Goal: Task Accomplishment & Management: Complete application form

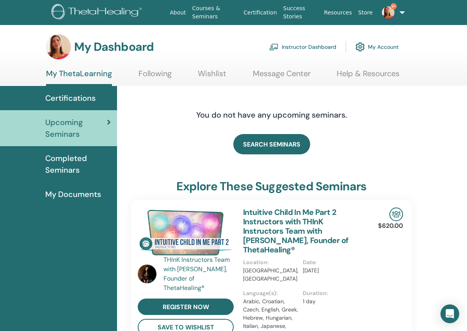
click at [307, 49] on link "Instructor Dashboard" at bounding box center [302, 46] width 67 height 17
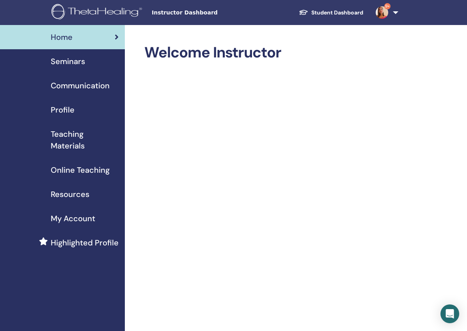
click at [79, 64] on span "Seminars" at bounding box center [68, 61] width 34 height 12
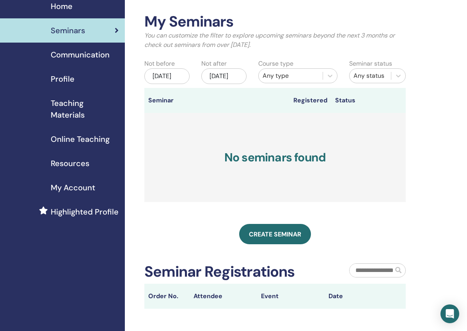
scroll to position [19, 0]
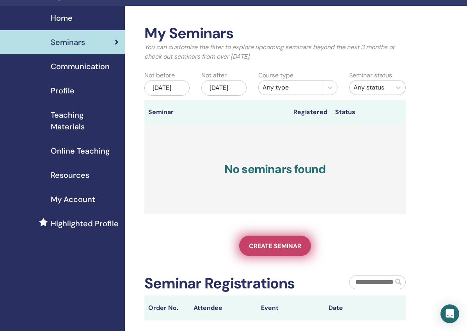
click at [283, 250] on span "Create seminar" at bounding box center [275, 246] width 52 height 8
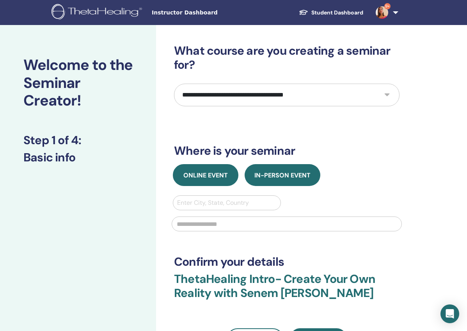
click at [219, 179] on span "Online Event" at bounding box center [205, 175] width 44 height 8
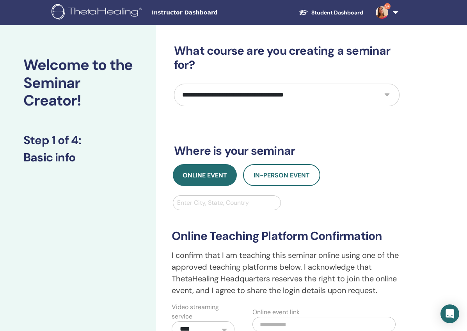
click at [265, 100] on select "**********" at bounding box center [287, 95] width 226 height 23
select select "**"
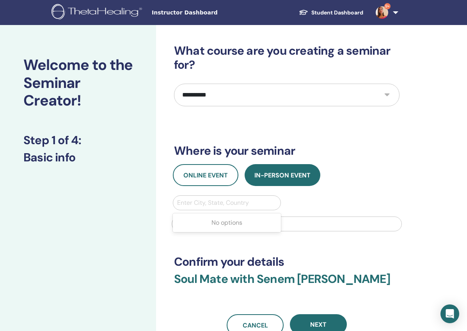
click at [212, 204] on div "Enter City, State, Country" at bounding box center [227, 202] width 100 height 9
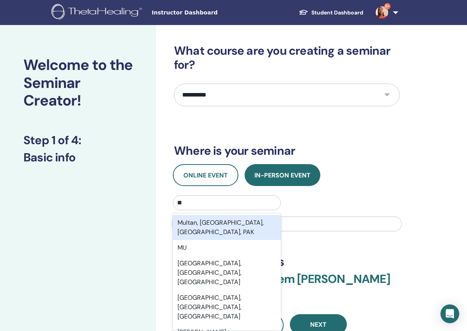
type input "*"
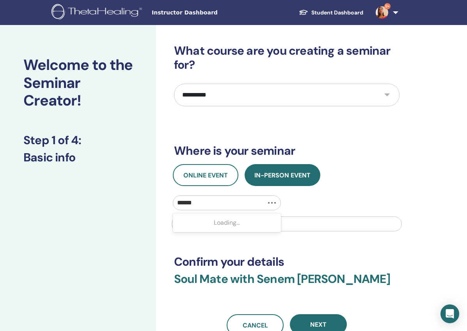
type input "*******"
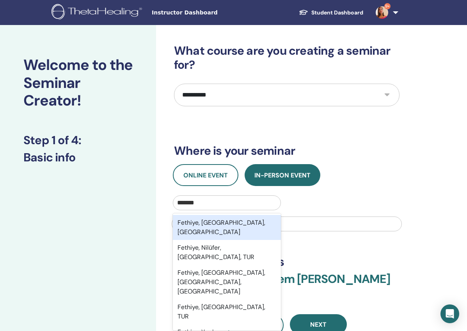
click at [204, 228] on div "Fethiye, Muğla, TUR" at bounding box center [227, 227] width 108 height 25
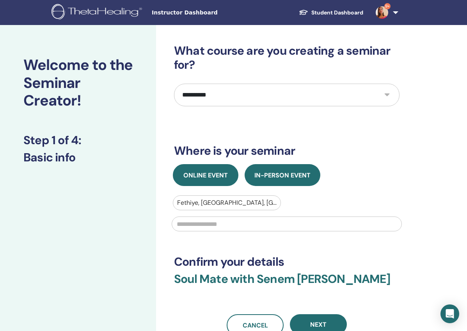
click at [206, 182] on button "Online Event" at bounding box center [206, 175] width 66 height 22
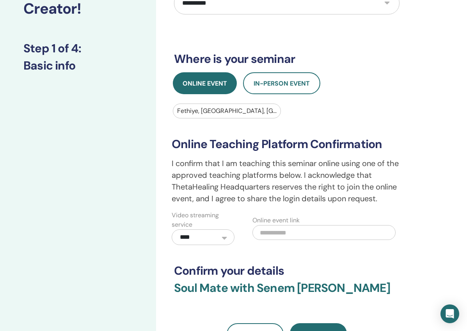
scroll to position [116, 0]
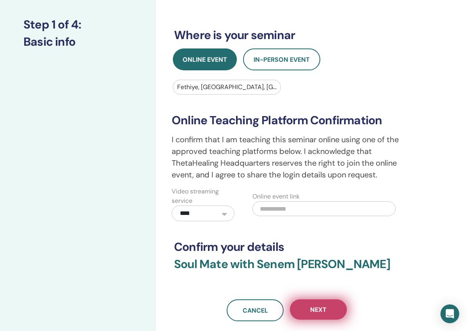
click at [315, 315] on button "Next" at bounding box center [318, 309] width 57 height 20
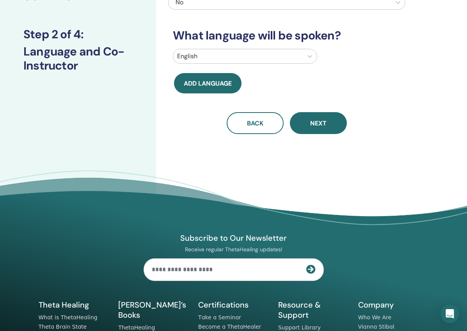
scroll to position [83, 0]
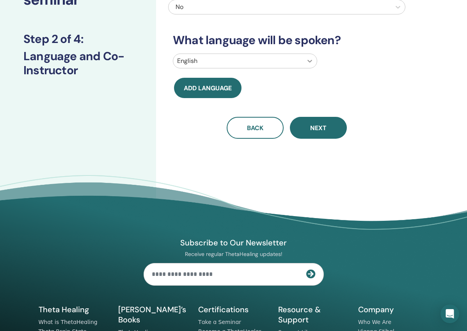
click at [307, 58] on icon at bounding box center [310, 61] width 8 height 8
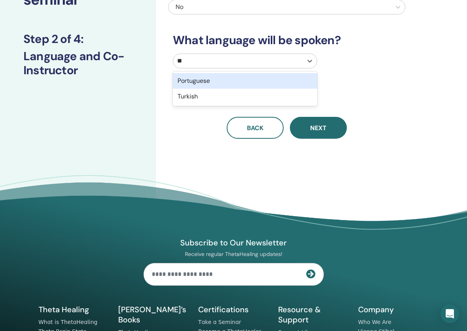
type input "***"
click at [198, 79] on div "Turkish" at bounding box center [245, 81] width 144 height 16
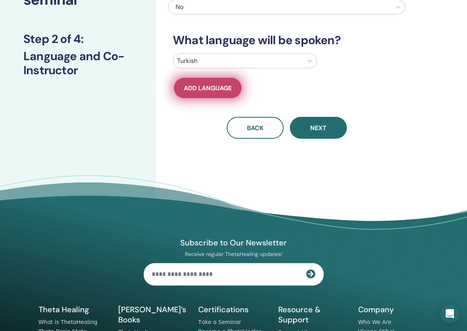
click at [194, 92] on span "Add language" at bounding box center [208, 88] width 48 height 8
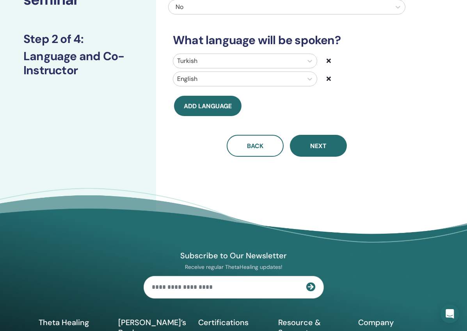
click at [327, 80] on icon at bounding box center [329, 78] width 4 height 6
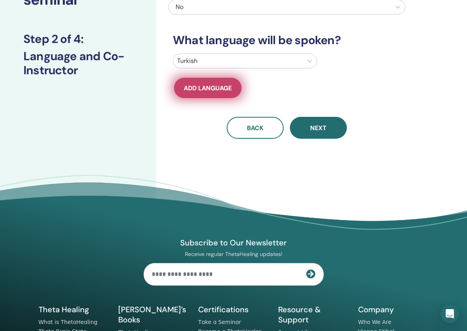
click at [209, 88] on span "Add language" at bounding box center [208, 88] width 48 height 8
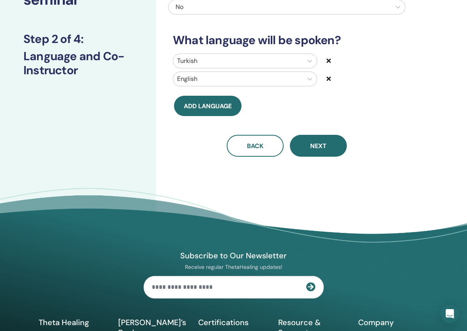
click at [331, 77] on icon at bounding box center [329, 78] width 4 height 6
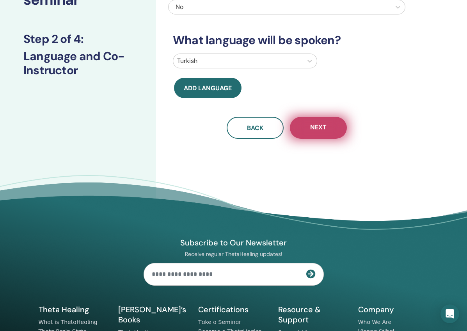
click at [323, 122] on button "Next" at bounding box center [318, 128] width 57 height 22
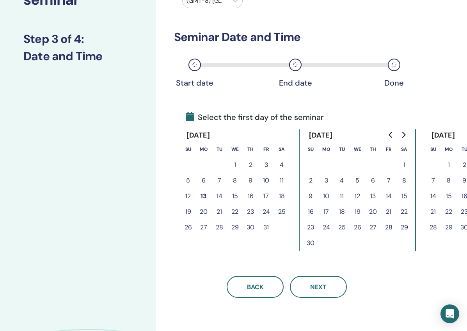
click at [203, 194] on button "13" at bounding box center [204, 196] width 16 height 16
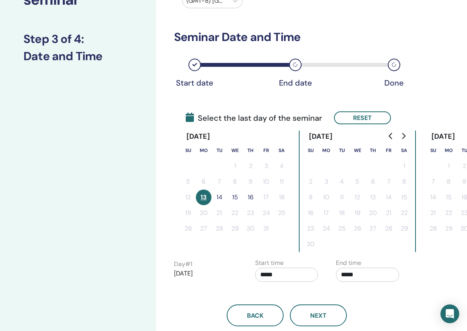
click at [219, 196] on button "14" at bounding box center [220, 197] width 16 height 16
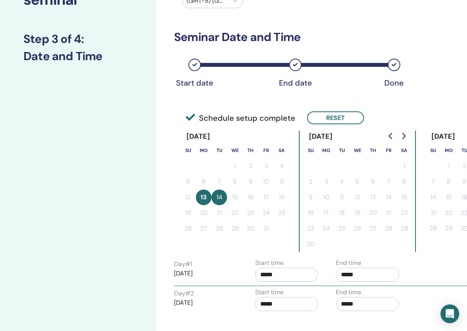
click at [280, 273] on input "*****" at bounding box center [286, 274] width 63 height 14
click at [299, 251] on span "▼" at bounding box center [295, 250] width 16 height 16
click at [295, 229] on span "▲" at bounding box center [295, 227] width 16 height 16
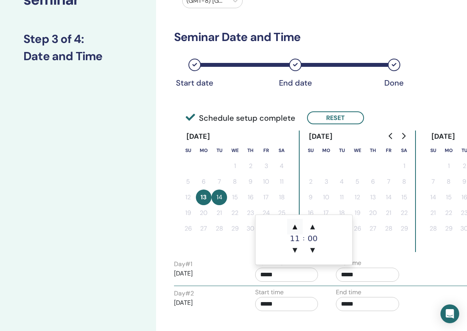
click at [295, 229] on span "▲" at bounding box center [295, 227] width 16 height 16
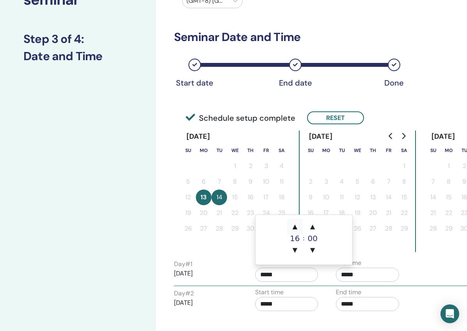
click at [295, 229] on span "▲" at bounding box center [295, 227] width 16 height 16
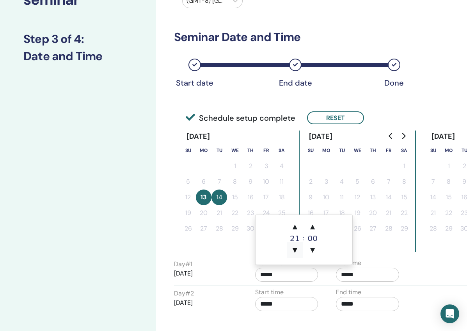
click at [295, 248] on span "▼" at bounding box center [295, 250] width 16 height 16
click at [274, 270] on input "*****" at bounding box center [286, 274] width 63 height 14
type input "*****"
click at [350, 273] on input "*****" at bounding box center [367, 274] width 63 height 14
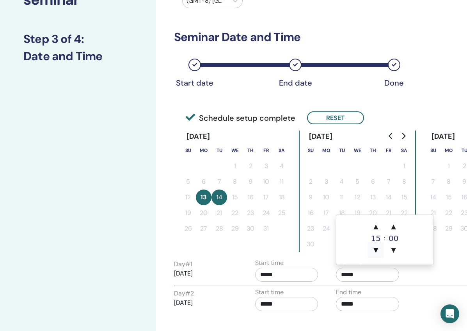
click at [372, 253] on span "▼" at bounding box center [376, 250] width 16 height 16
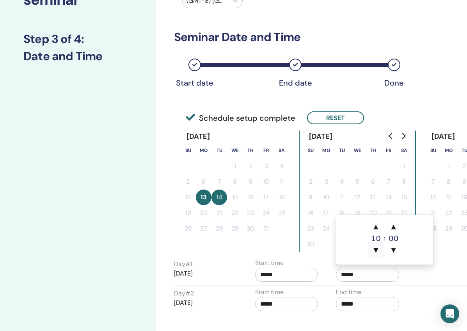
click at [372, 253] on span "▼" at bounding box center [376, 250] width 16 height 16
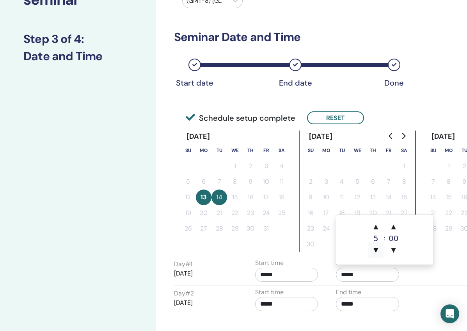
click at [372, 253] on span "▼" at bounding box center [376, 250] width 16 height 16
click at [276, 304] on input "*****" at bounding box center [286, 304] width 63 height 14
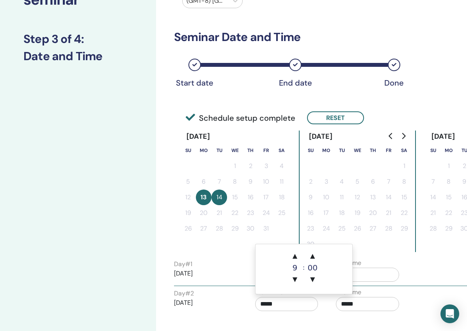
click at [253, 288] on div "Start time *****" at bounding box center [289, 300] width 81 height 27
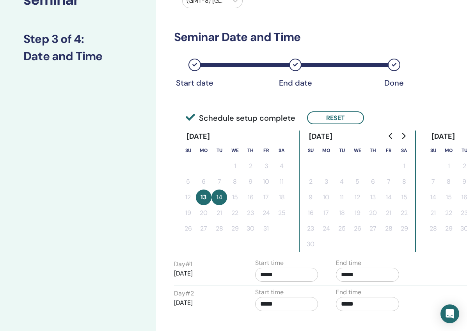
click at [263, 268] on input "*****" at bounding box center [286, 274] width 63 height 14
click at [293, 220] on span "▲" at bounding box center [295, 227] width 16 height 16
click at [294, 245] on span "▼" at bounding box center [295, 250] width 16 height 16
click at [267, 306] on input "*****" at bounding box center [286, 304] width 63 height 14
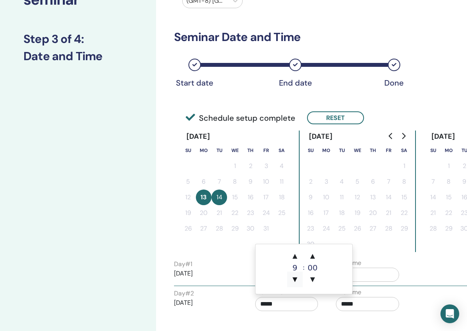
click at [298, 277] on span "▼" at bounding box center [295, 279] width 16 height 16
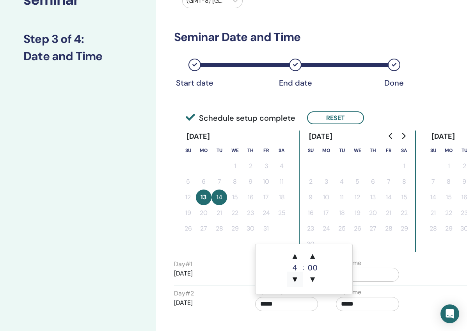
click at [298, 277] on span "▼" at bounding box center [295, 279] width 16 height 16
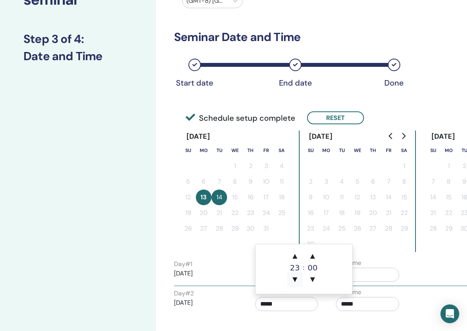
click at [298, 277] on span "▼" at bounding box center [295, 279] width 16 height 16
click at [298, 253] on span "▲" at bounding box center [295, 256] width 16 height 16
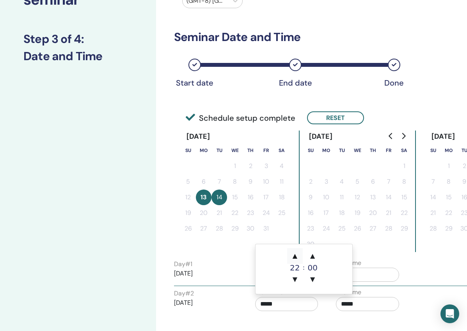
click at [298, 253] on span "▲" at bounding box center [295, 256] width 16 height 16
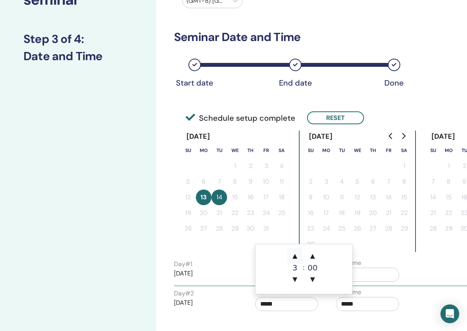
click at [298, 253] on span "▲" at bounding box center [295, 256] width 16 height 16
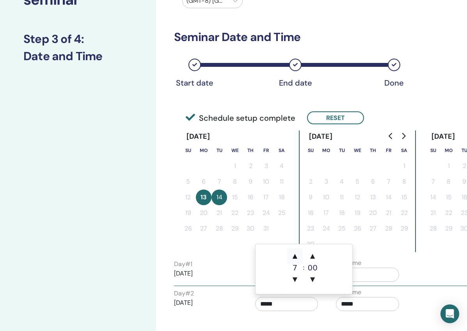
click at [298, 253] on span "▲" at bounding box center [295, 256] width 16 height 16
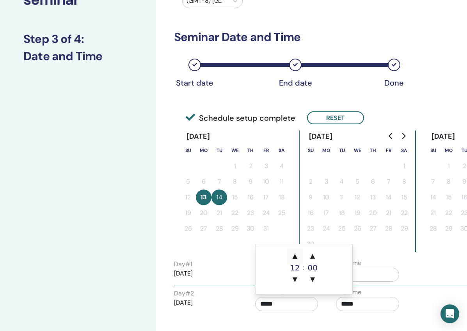
click at [298, 253] on span "▲" at bounding box center [295, 256] width 16 height 16
type input "*****"
click at [298, 253] on span "▲" at bounding box center [295, 256] width 16 height 16
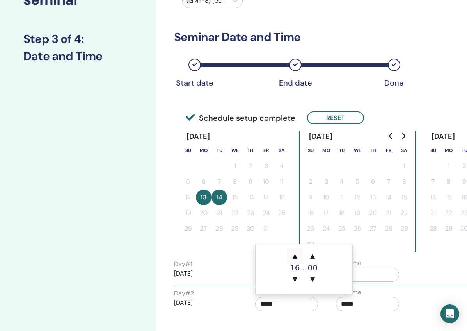
click at [298, 253] on span "▲" at bounding box center [295, 256] width 16 height 16
click at [380, 296] on div "End time *****" at bounding box center [367, 300] width 63 height 27
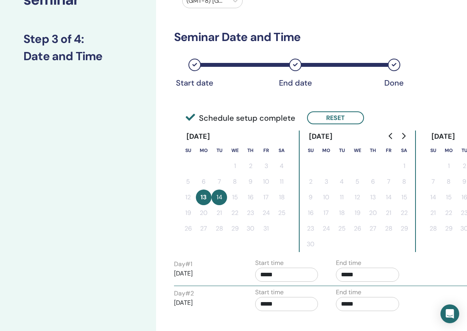
click at [357, 303] on input "*****" at bounding box center [367, 304] width 63 height 14
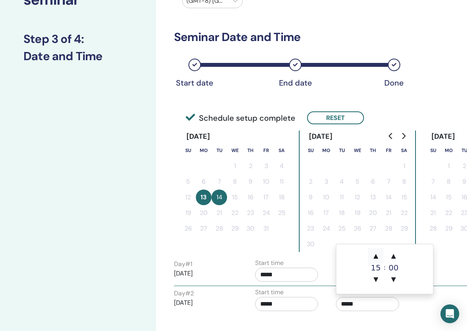
click at [376, 256] on span "▲" at bounding box center [376, 256] width 16 height 16
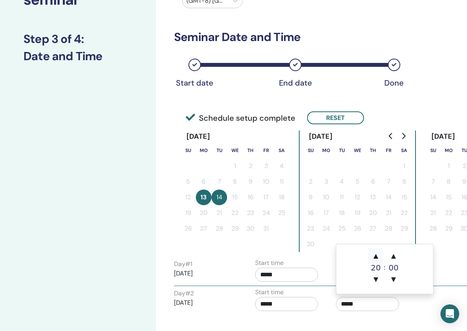
click at [376, 256] on span "▲" at bounding box center [376, 256] width 16 height 16
click at [376, 280] on span "▼" at bounding box center [376, 279] width 16 height 16
click at [375, 256] on span "▲" at bounding box center [376, 256] width 16 height 16
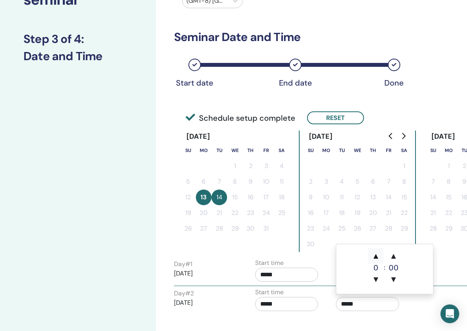
click at [375, 256] on span "▲" at bounding box center [376, 256] width 16 height 16
click at [375, 276] on span "▼" at bounding box center [376, 279] width 16 height 16
click at [394, 284] on span "▼" at bounding box center [394, 279] width 16 height 16
click at [394, 258] on span "▲" at bounding box center [394, 256] width 16 height 16
click at [395, 257] on span "▲" at bounding box center [394, 256] width 16 height 16
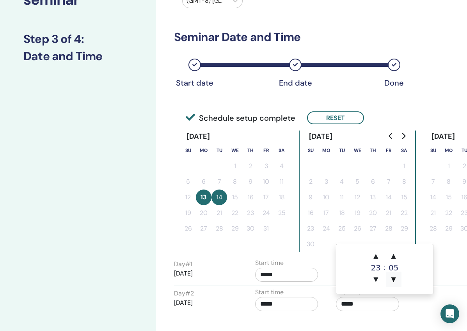
click at [394, 283] on span "▼" at bounding box center [394, 279] width 16 height 16
click at [378, 258] on span "▲" at bounding box center [376, 256] width 16 height 16
type input "*****"
click at [307, 273] on input "*****" at bounding box center [286, 274] width 63 height 14
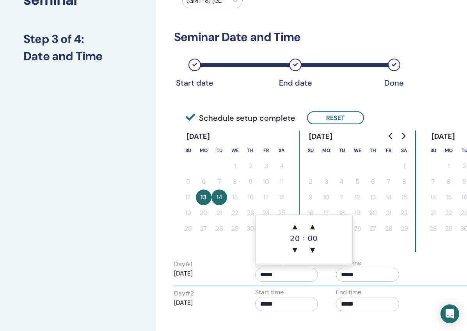
click at [285, 305] on input "*****" at bounding box center [286, 304] width 63 height 14
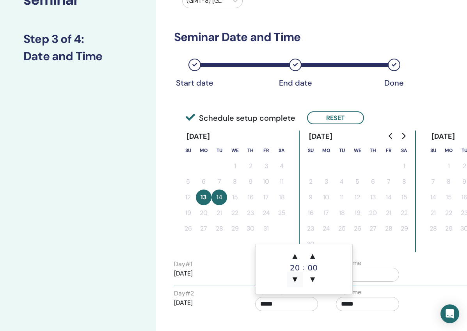
click at [293, 277] on span "▼" at bounding box center [295, 279] width 16 height 16
type input "*****"
click at [233, 290] on div "Day # 2 2025/10/14" at bounding box center [205, 300] width 63 height 25
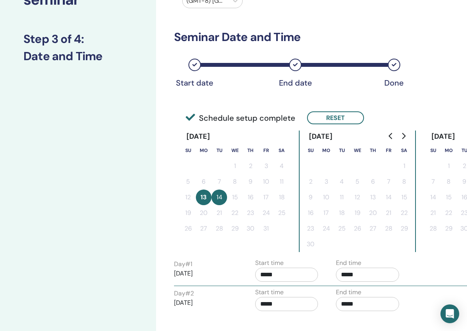
click at [268, 273] on input "*****" at bounding box center [286, 274] width 63 height 14
click at [295, 251] on span "▼" at bounding box center [295, 250] width 16 height 16
click at [346, 269] on input "*****" at bounding box center [367, 274] width 63 height 14
click at [361, 273] on input "*****" at bounding box center [367, 274] width 63 height 14
click at [379, 230] on span "▲" at bounding box center [376, 227] width 16 height 16
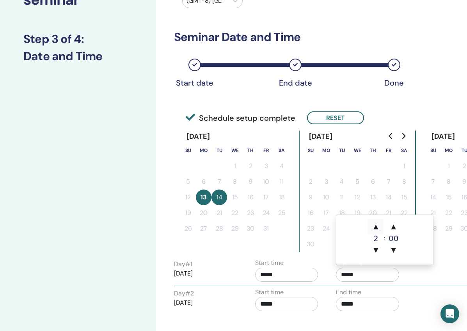
click at [379, 230] on span "▲" at bounding box center [376, 227] width 16 height 16
click at [377, 246] on span "▼" at bounding box center [376, 250] width 16 height 16
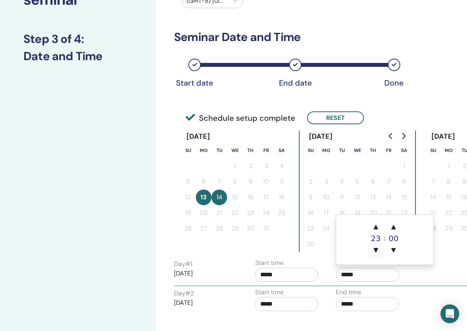
click at [377, 246] on span "▼" at bounding box center [376, 250] width 16 height 16
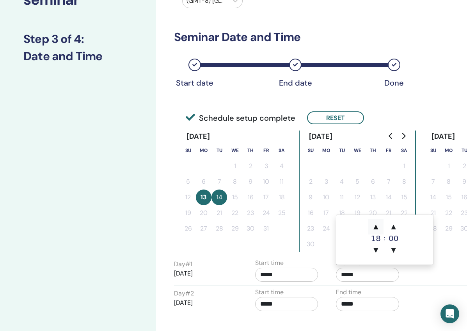
click at [378, 229] on span "▲" at bounding box center [376, 227] width 16 height 16
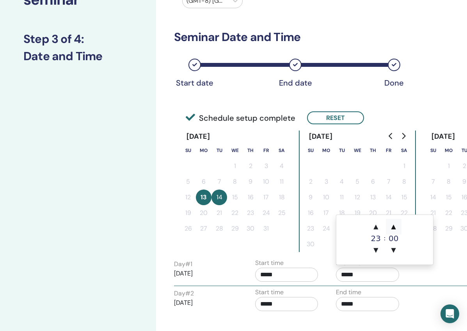
click at [393, 230] on span "▲" at bounding box center [394, 227] width 16 height 16
click at [394, 249] on span "▼" at bounding box center [394, 250] width 16 height 16
click at [377, 230] on span "▲" at bounding box center [376, 227] width 16 height 16
type input "*****"
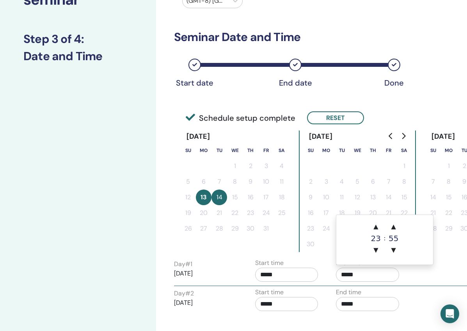
click at [282, 272] on input "*****" at bounding box center [286, 274] width 63 height 14
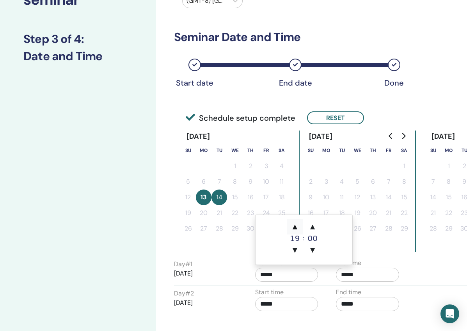
click at [297, 232] on span "▲" at bounding box center [295, 227] width 16 height 16
type input "*****"
click at [235, 273] on p "2025/10/13" at bounding box center [205, 273] width 63 height 9
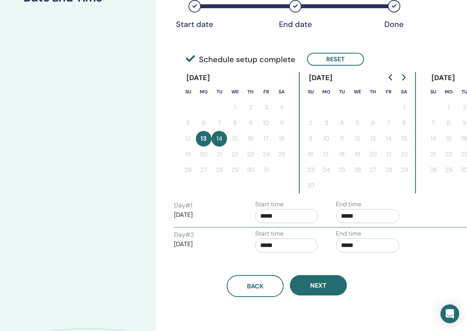
scroll to position [142, 0]
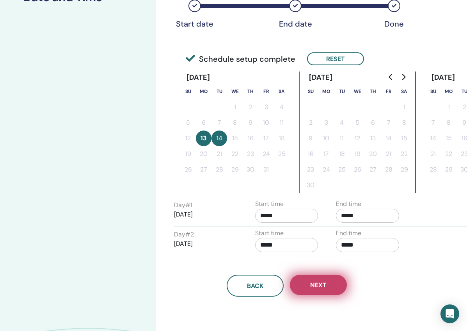
click at [317, 286] on span "Next" at bounding box center [318, 285] width 16 height 8
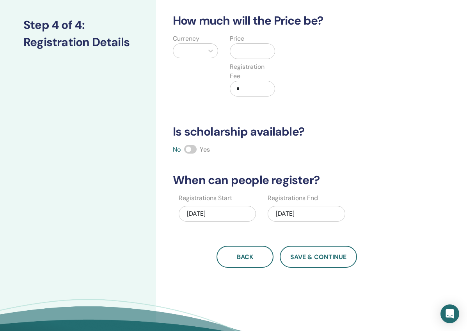
scroll to position [96, 0]
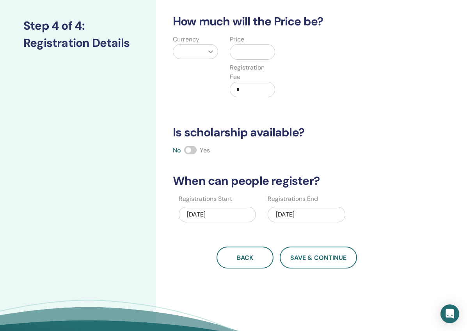
click at [212, 49] on icon at bounding box center [211, 52] width 8 height 8
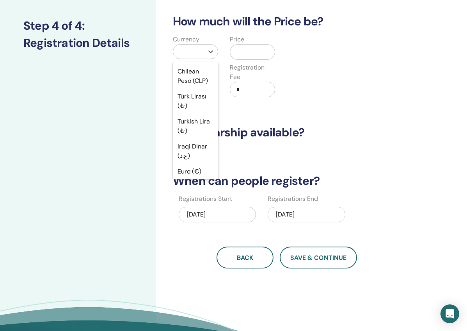
scroll to position [693, 0]
click at [196, 99] on div "Türk Lirası (₺)" at bounding box center [195, 101] width 45 height 25
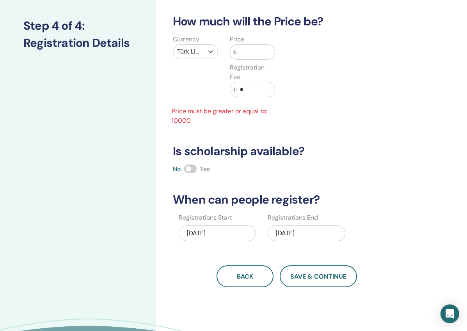
click at [245, 52] on input "text" at bounding box center [256, 51] width 38 height 15
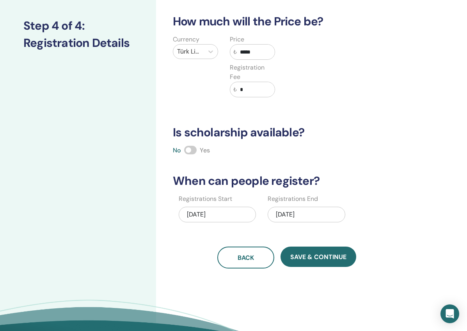
type input "*****"
click at [256, 87] on input "*" at bounding box center [256, 89] width 38 height 15
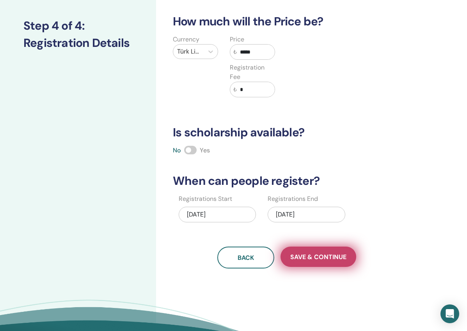
click at [324, 261] on button "Save & Continue" at bounding box center [319, 256] width 76 height 20
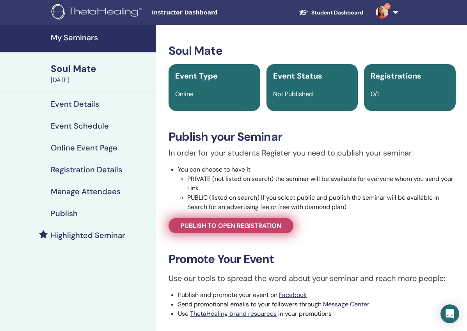
click at [247, 229] on span "Publish to open registration" at bounding box center [231, 225] width 101 height 8
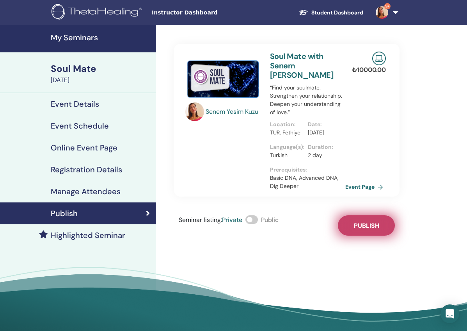
click at [366, 224] on span "Publish" at bounding box center [366, 225] width 25 height 8
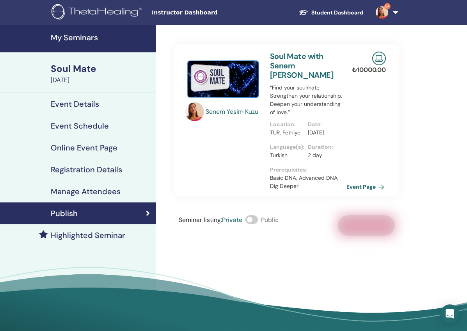
click at [357, 188] on link "Event Page" at bounding box center [367, 187] width 41 height 12
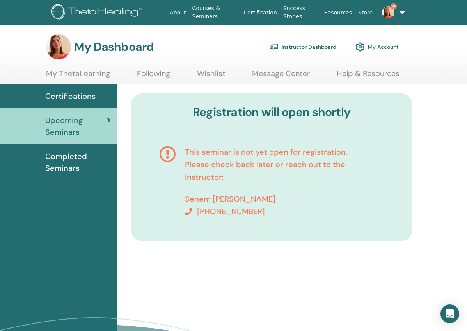
click at [300, 43] on link "Instructor Dashboard" at bounding box center [302, 46] width 67 height 17
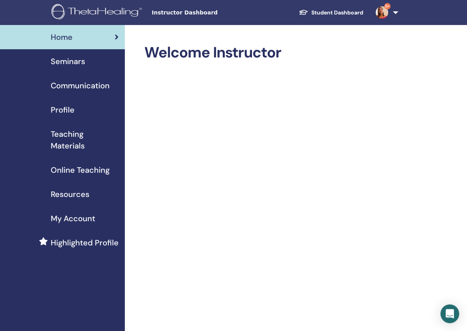
click at [70, 64] on span "Seminars" at bounding box center [68, 61] width 34 height 12
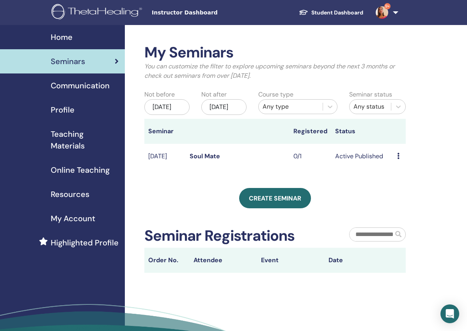
click at [395, 160] on td "Preview Edit Attendees Cancel" at bounding box center [399, 156] width 12 height 25
click at [400, 160] on div "Preview Edit Attendees Cancel" at bounding box center [399, 155] width 5 height 9
click at [400, 180] on link "Edit" at bounding box center [398, 178] width 11 height 8
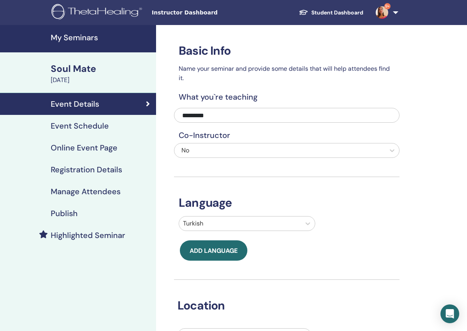
click at [92, 124] on h4 "Event Schedule" at bounding box center [80, 125] width 58 height 9
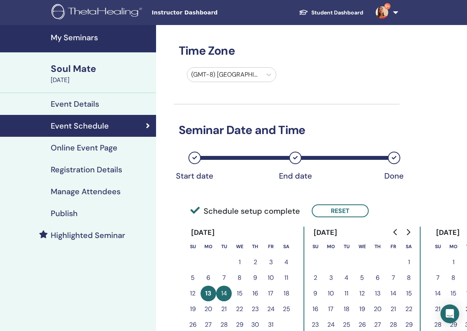
click at [87, 144] on h4 "Online Event Page" at bounding box center [84, 147] width 67 height 9
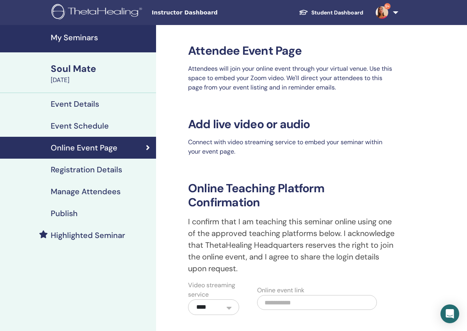
click at [84, 167] on h4 "Registration Details" at bounding box center [86, 169] width 71 height 9
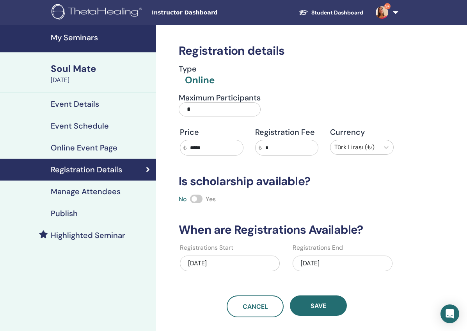
click at [209, 112] on input "*" at bounding box center [220, 109] width 82 height 14
type input "**"
click at [285, 149] on input "*" at bounding box center [290, 147] width 56 height 15
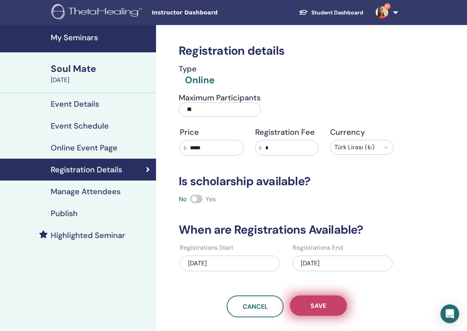
click at [315, 311] on button "Save" at bounding box center [318, 305] width 57 height 20
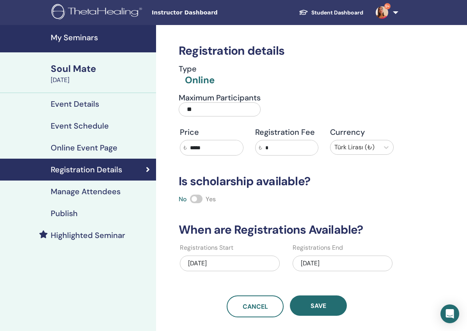
click at [83, 188] on h4 "Manage Attendees" at bounding box center [86, 191] width 70 height 9
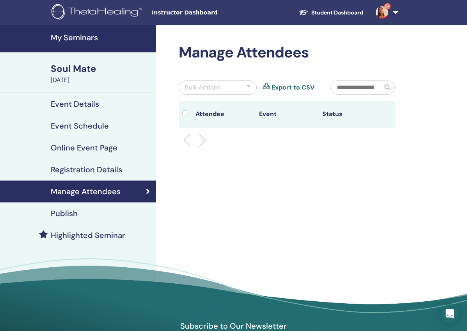
click at [83, 166] on h4 "Registration Details" at bounding box center [86, 169] width 71 height 9
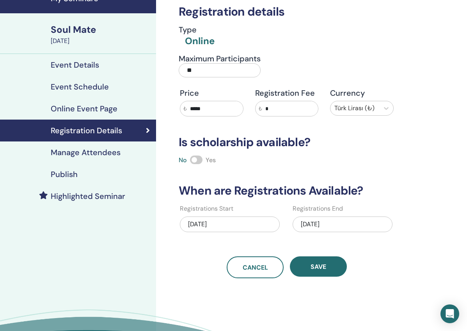
scroll to position [46, 0]
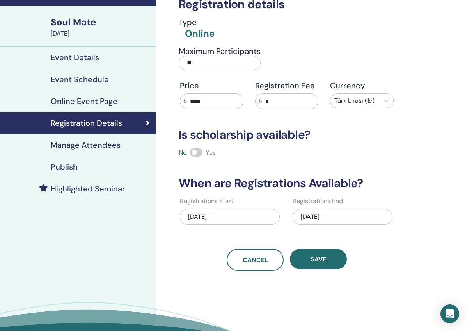
click at [96, 171] on div "Publish" at bounding box center [78, 166] width 144 height 9
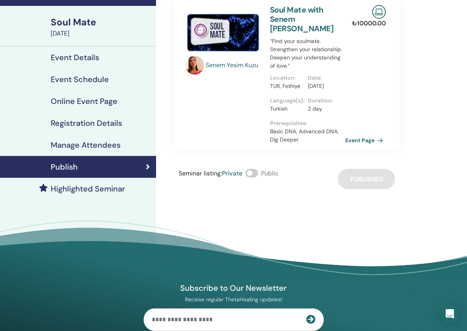
click at [87, 61] on h4 "Event Details" at bounding box center [75, 57] width 48 height 9
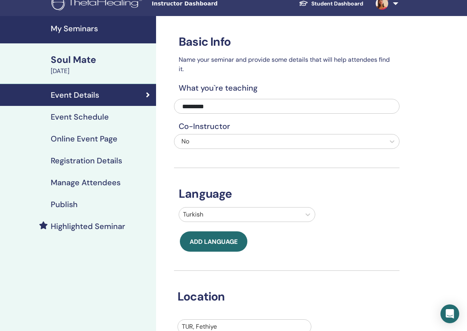
scroll to position [8, 0]
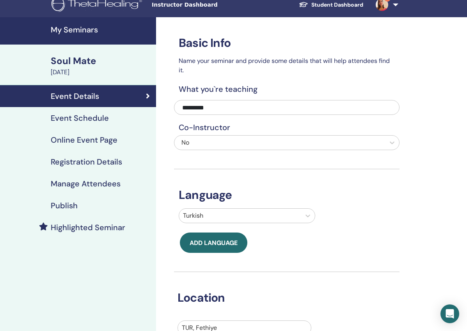
click at [114, 124] on link "Event Schedule" at bounding box center [78, 118] width 156 height 22
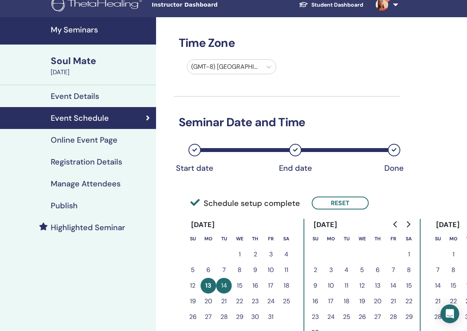
click at [86, 71] on div "[DATE]" at bounding box center [101, 72] width 101 height 9
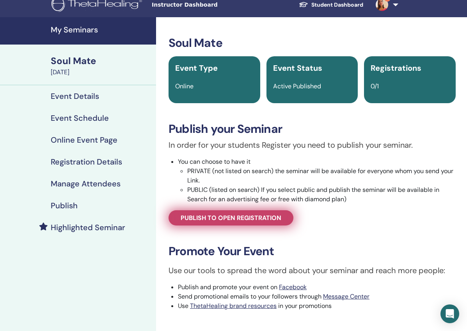
click at [236, 218] on span "Publish to open registration" at bounding box center [231, 217] width 101 height 8
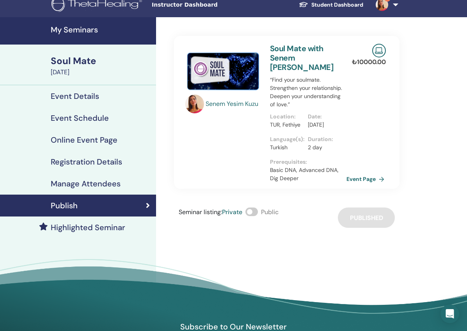
click at [359, 178] on link "Event Page" at bounding box center [367, 179] width 41 height 12
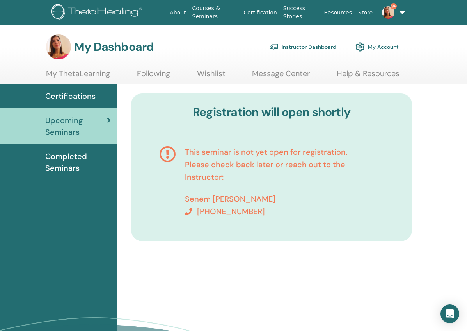
click at [313, 49] on link "Instructor Dashboard" at bounding box center [302, 46] width 67 height 17
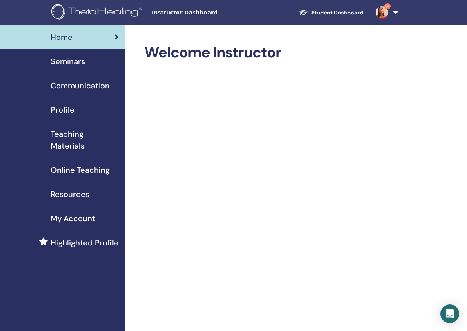
click at [61, 63] on span "Seminars" at bounding box center [68, 61] width 34 height 12
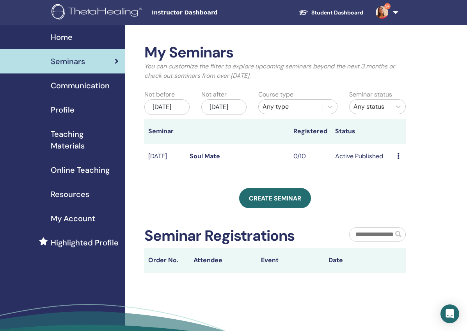
click at [398, 158] on icon at bounding box center [398, 156] width 2 height 6
click at [398, 175] on link "Edit" at bounding box center [395, 176] width 11 height 8
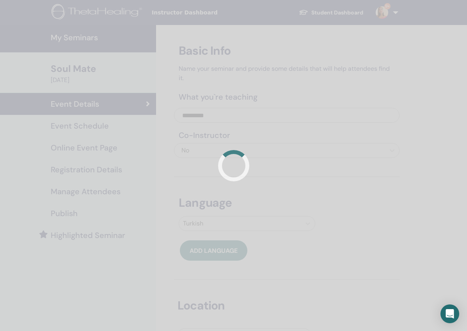
click at [98, 171] on div at bounding box center [233, 165] width 467 height 331
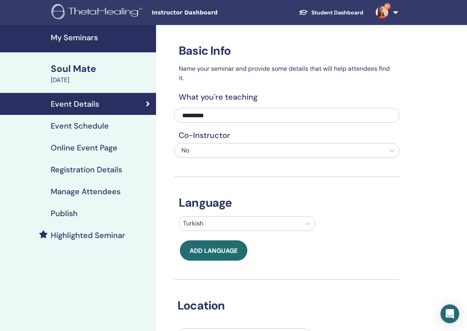
click at [74, 168] on h4 "Registration Details" at bounding box center [86, 169] width 71 height 9
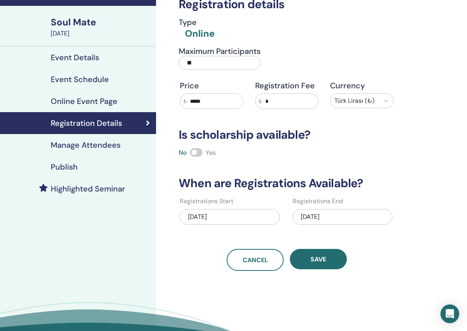
scroll to position [48, 0]
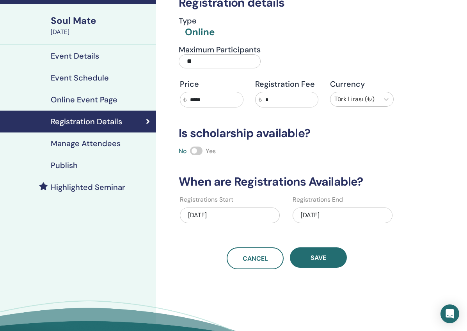
click at [195, 213] on div "10/13/2025" at bounding box center [230, 215] width 100 height 16
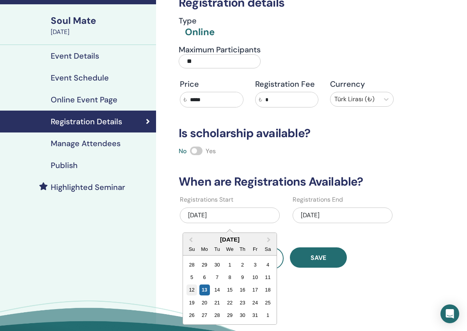
click at [189, 293] on div "12" at bounding box center [192, 290] width 11 height 11
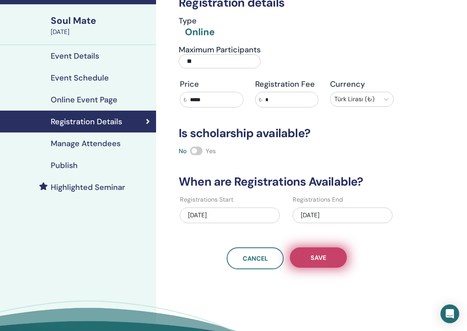
click at [321, 260] on span "Save" at bounding box center [319, 257] width 16 height 8
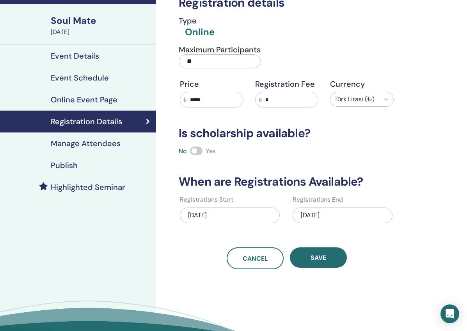
click at [321, 260] on span "Save" at bounding box center [319, 257] width 16 height 8
click at [275, 218] on div "10/12/2025" at bounding box center [230, 215] width 100 height 16
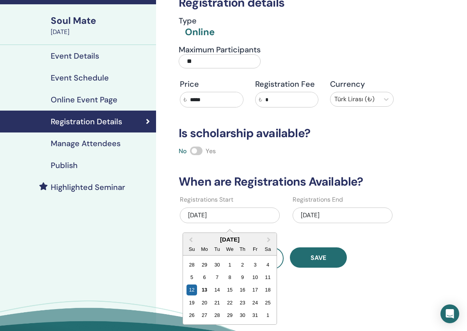
click at [143, 231] on div "My Seminars Soul Mate October 13, 2025 Event Details Event Schedule Online Even…" at bounding box center [78, 177] width 156 height 401
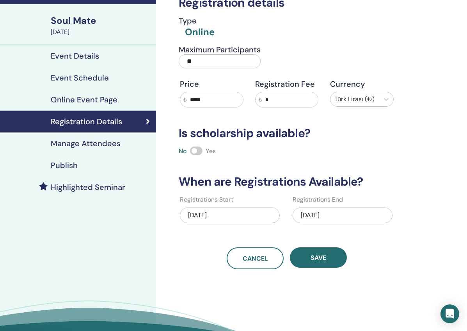
click at [69, 161] on h4 "Publish" at bounding box center [64, 164] width 27 height 9
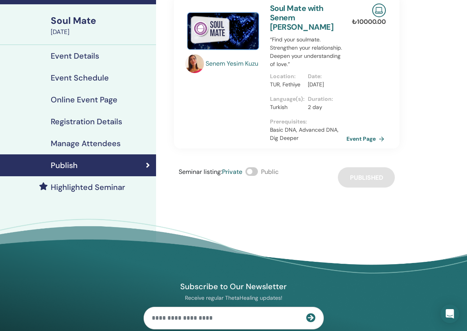
click at [364, 135] on link "Event Page" at bounding box center [367, 139] width 41 height 12
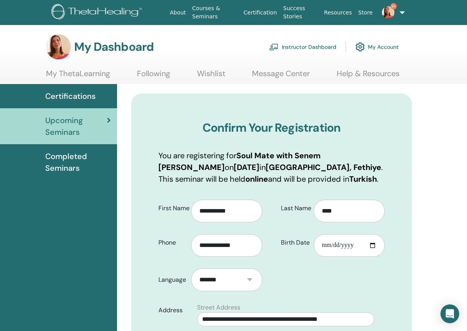
click at [297, 49] on link "Instructor Dashboard" at bounding box center [302, 46] width 67 height 17
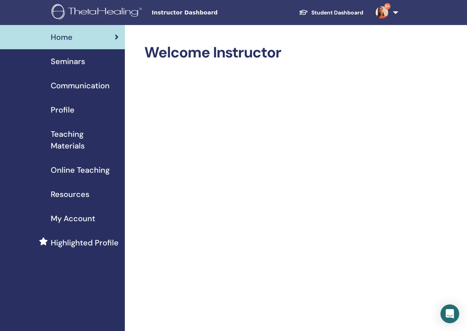
click at [75, 69] on link "Seminars" at bounding box center [62, 61] width 125 height 24
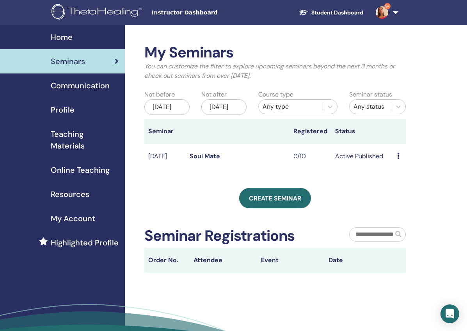
click at [397, 160] on td "Preview Edit Attendees Cancel" at bounding box center [399, 156] width 12 height 25
click at [399, 159] on icon at bounding box center [398, 156] width 2 height 6
click at [402, 178] on link "Edit" at bounding box center [397, 178] width 11 height 8
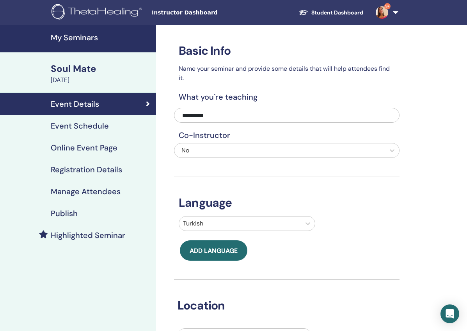
click at [69, 209] on h4 "Publish" at bounding box center [64, 212] width 27 height 9
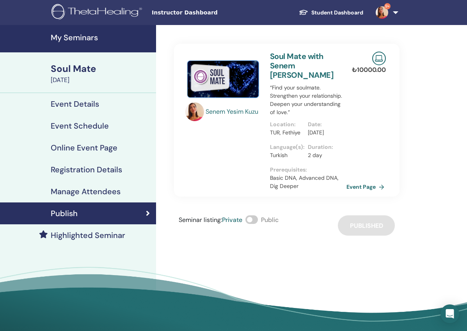
click at [357, 185] on link "Event Page" at bounding box center [367, 187] width 41 height 12
